Goal: Check status: Check status

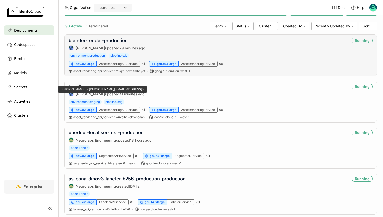
scroll to position [45, 0]
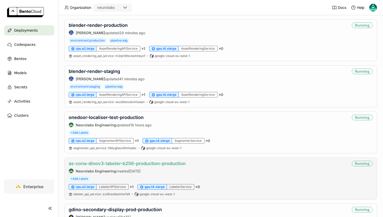
click at [102, 164] on link "as-cona-dinov3-labeler-b256-production-production" at bounding box center [127, 163] width 117 height 5
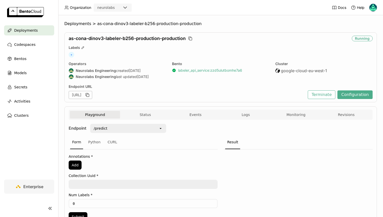
click at [183, 71] on link "labeler_api_service : zzd5ulutbomhe7a6" at bounding box center [210, 70] width 64 height 5
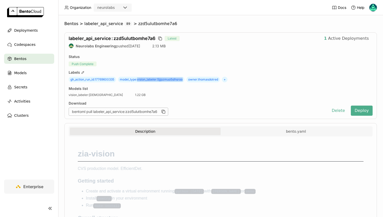
drag, startPoint x: 138, startPoint y: 80, endPoint x: 185, endPoint y: 80, distance: 47.2
click at [185, 80] on span "model_type : vision_labeler:5jjpzmuo5slhsroo" at bounding box center [151, 80] width 66 height 6
copy span "vision_labeler:5jjpzmuo5slhsroo"
